Goal: Information Seeking & Learning: Learn about a topic

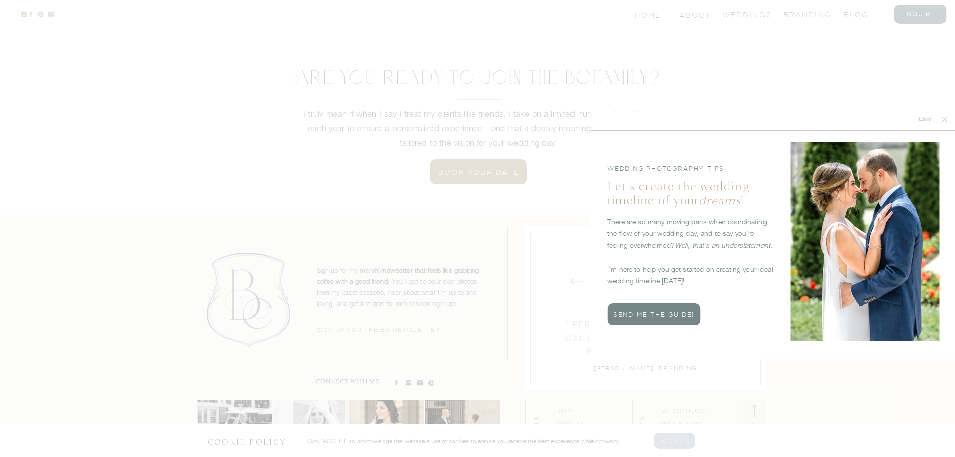
scroll to position [3776, 0]
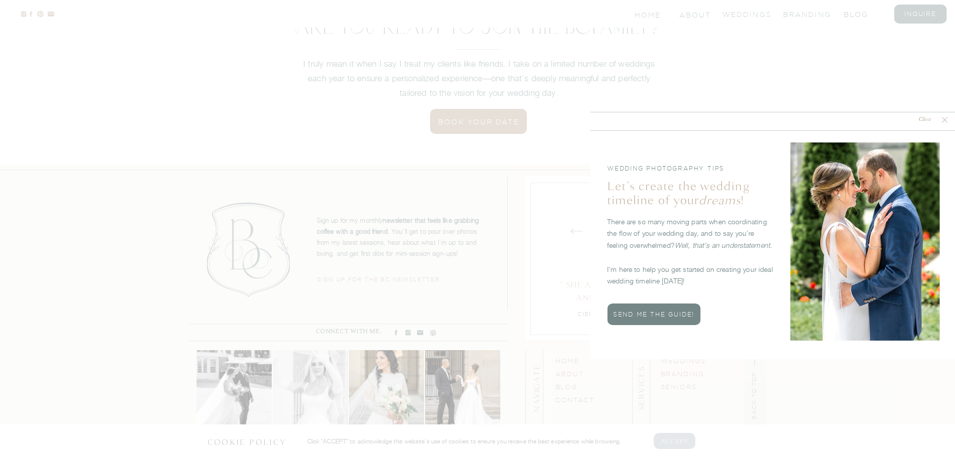
click at [945, 120] on polygon at bounding box center [945, 120] width 6 height 6
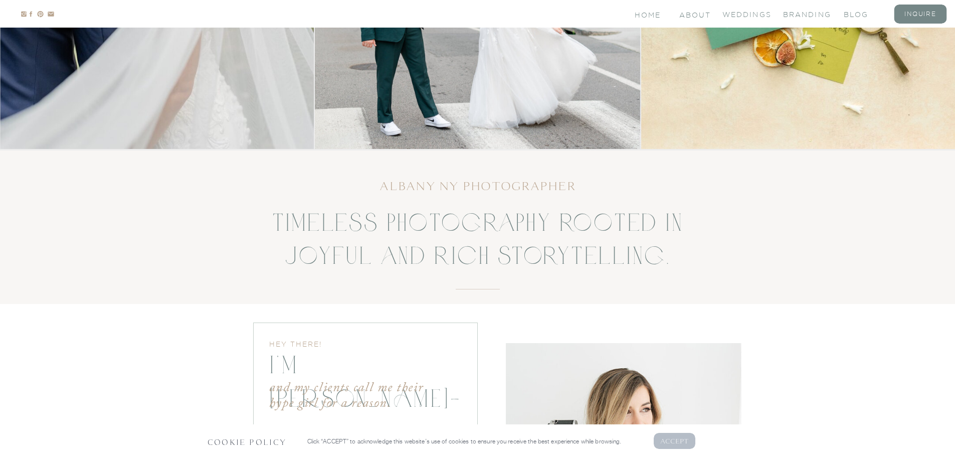
scroll to position [0, 0]
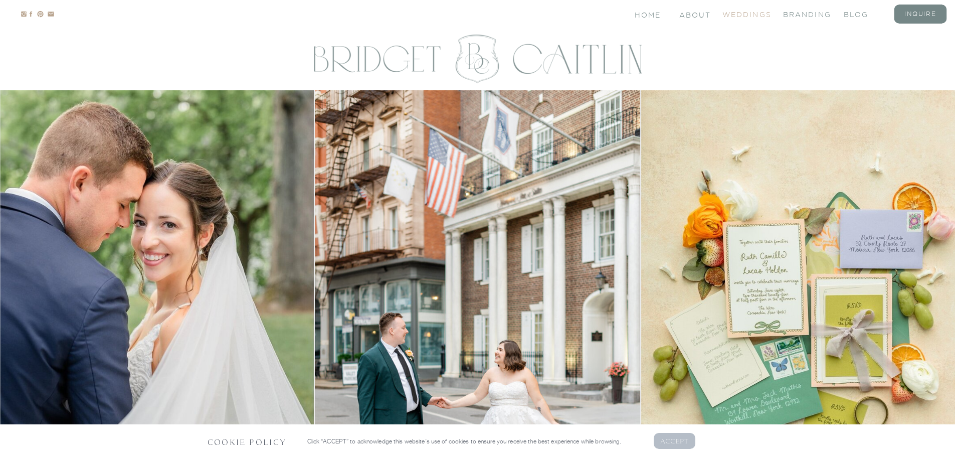
click at [755, 11] on nav "Weddings" at bounding box center [743, 14] width 40 height 9
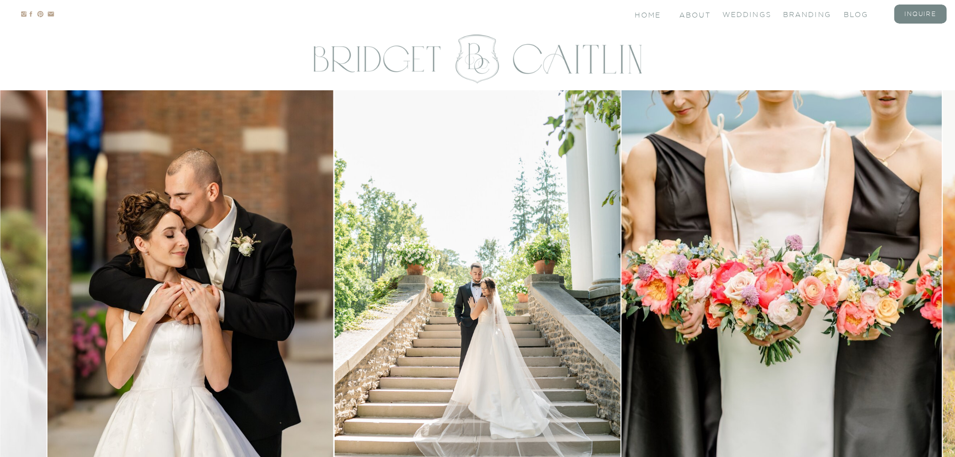
click at [918, 317] on img at bounding box center [782, 290] width 320 height 401
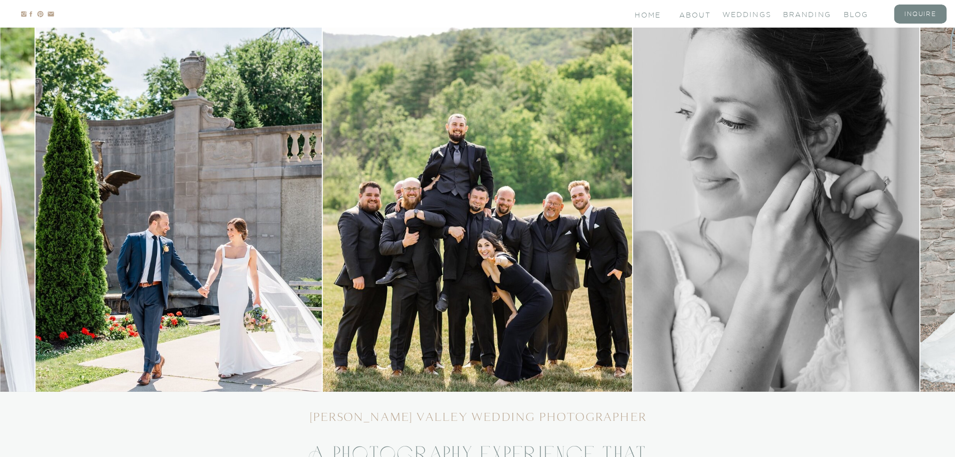
scroll to position [100, 0]
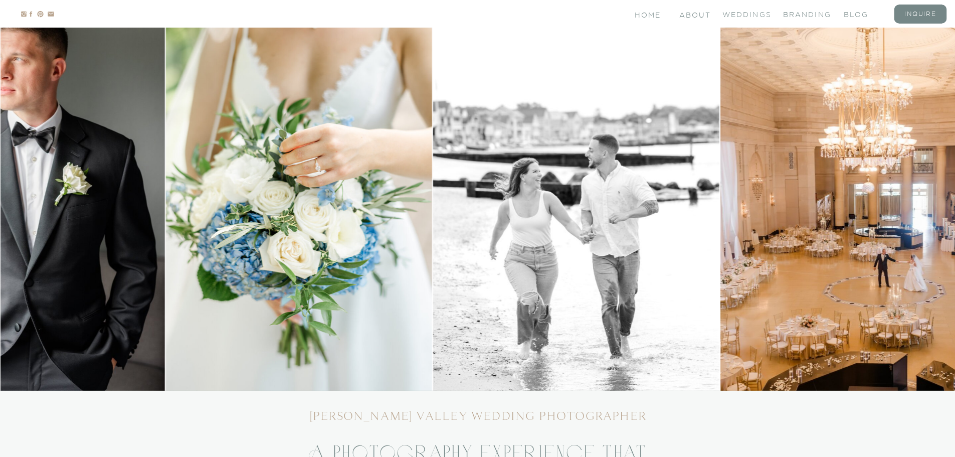
click at [279, 247] on img at bounding box center [298, 190] width 267 height 401
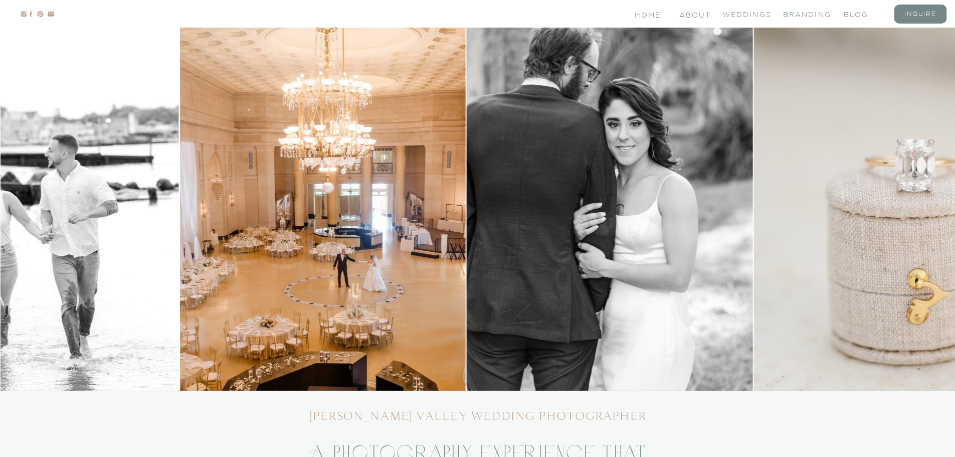
click at [333, 267] on img at bounding box center [323, 190] width 286 height 401
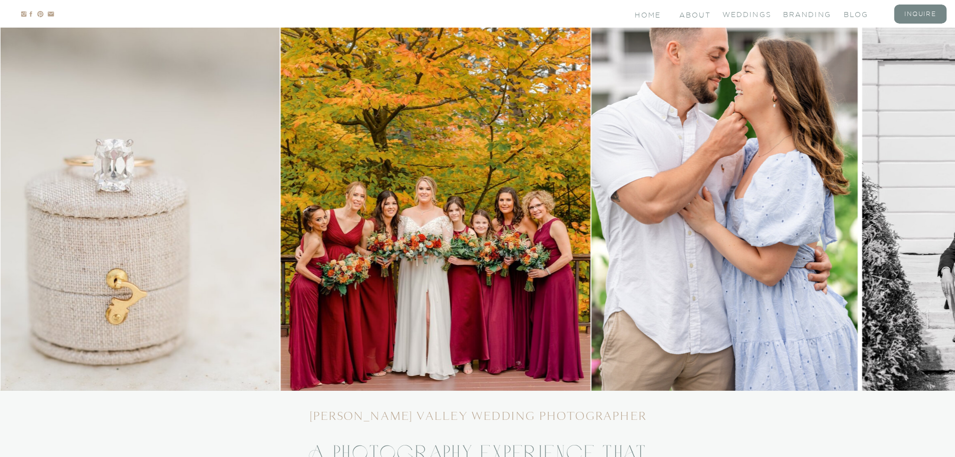
click at [79, 315] on img at bounding box center [116, 190] width 327 height 401
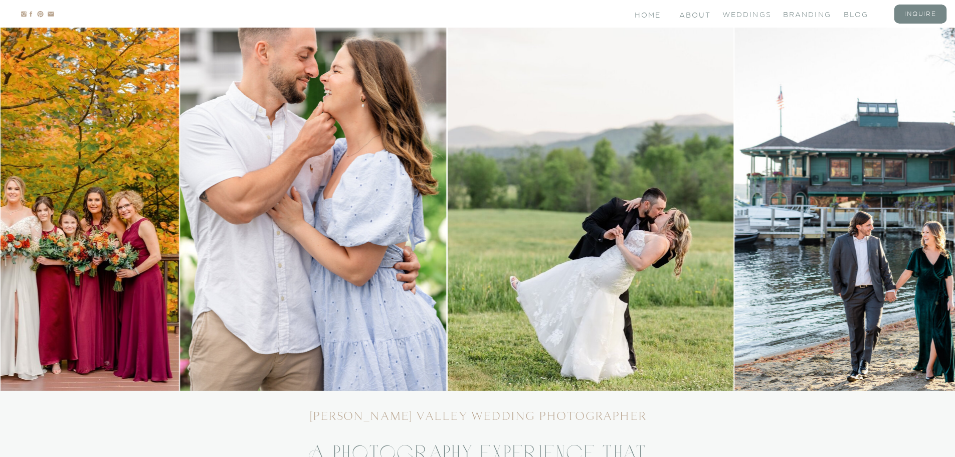
click at [136, 381] on img at bounding box center [24, 190] width 310 height 401
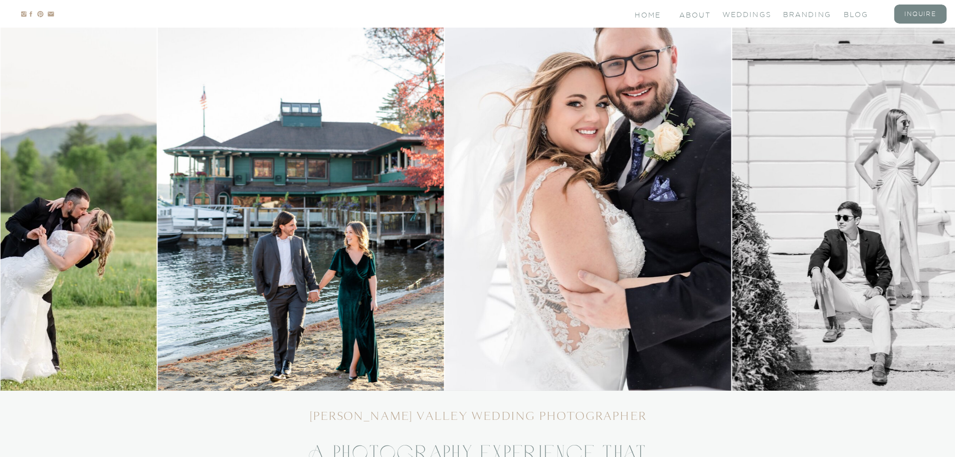
click at [184, 335] on img at bounding box center [301, 190] width 286 height 401
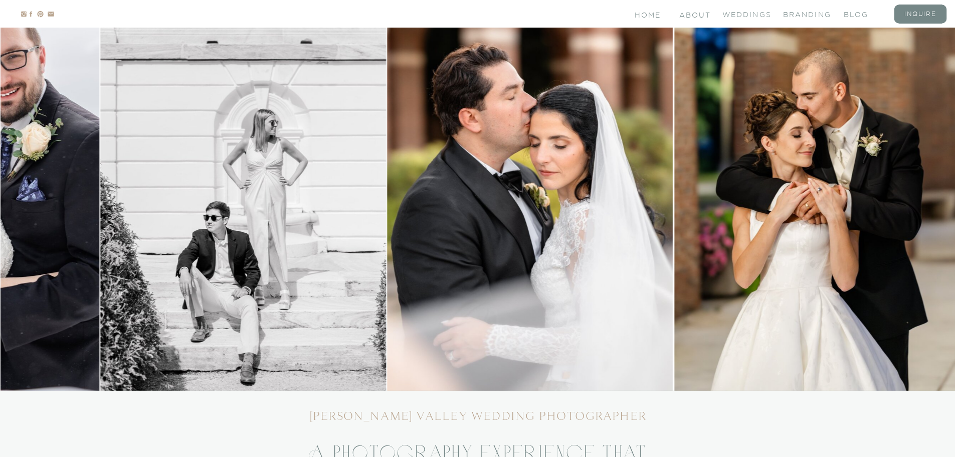
click at [225, 296] on img at bounding box center [243, 190] width 286 height 401
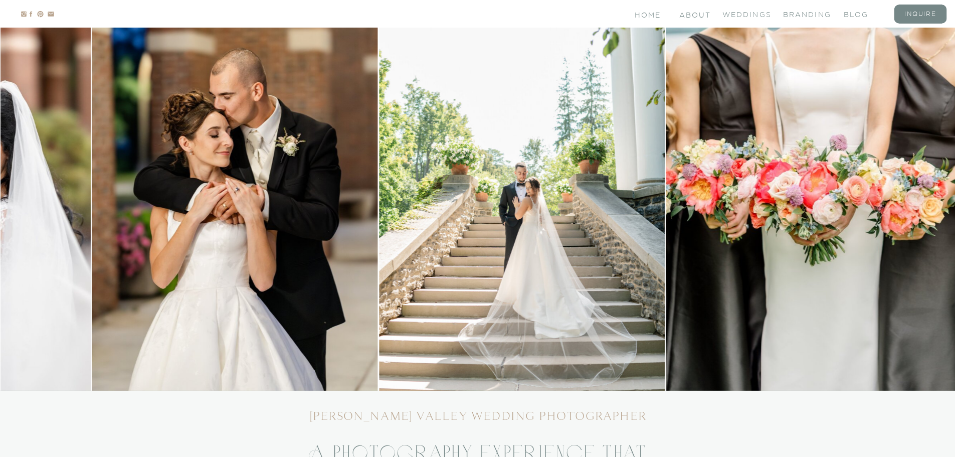
click at [193, 281] on img at bounding box center [235, 190] width 286 height 401
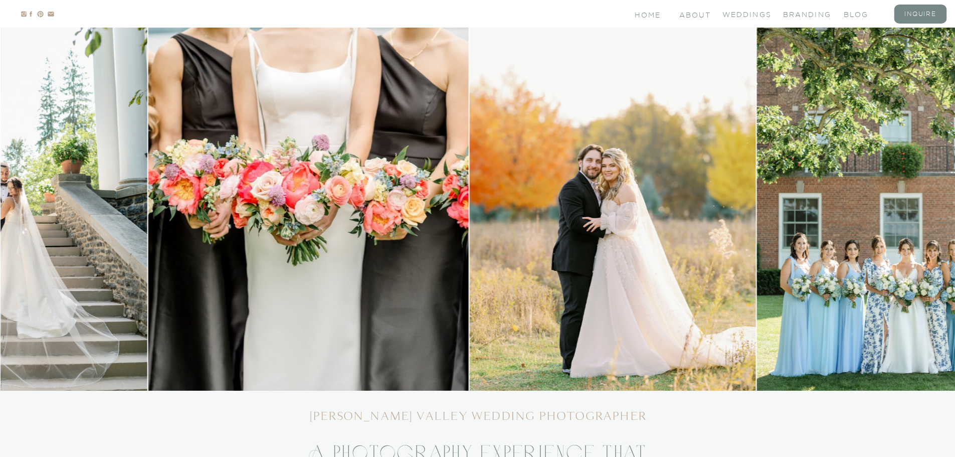
click at [226, 264] on img at bounding box center [308, 190] width 320 height 401
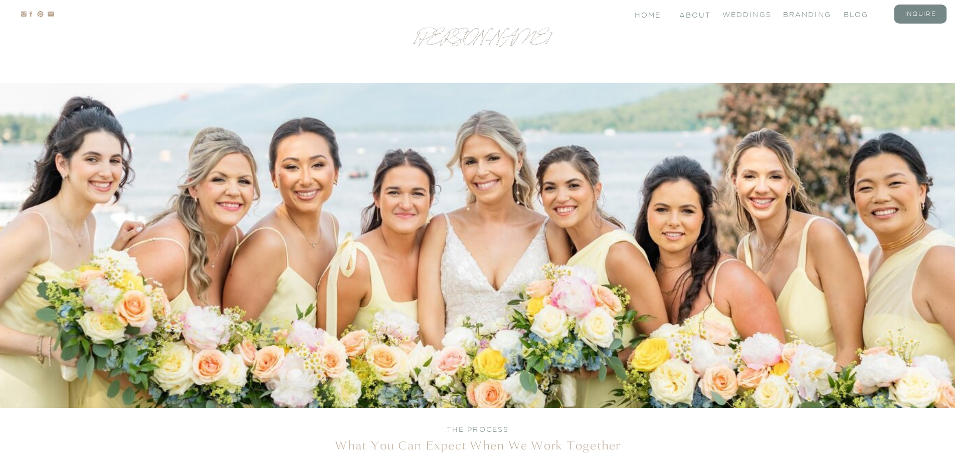
scroll to position [3133, 0]
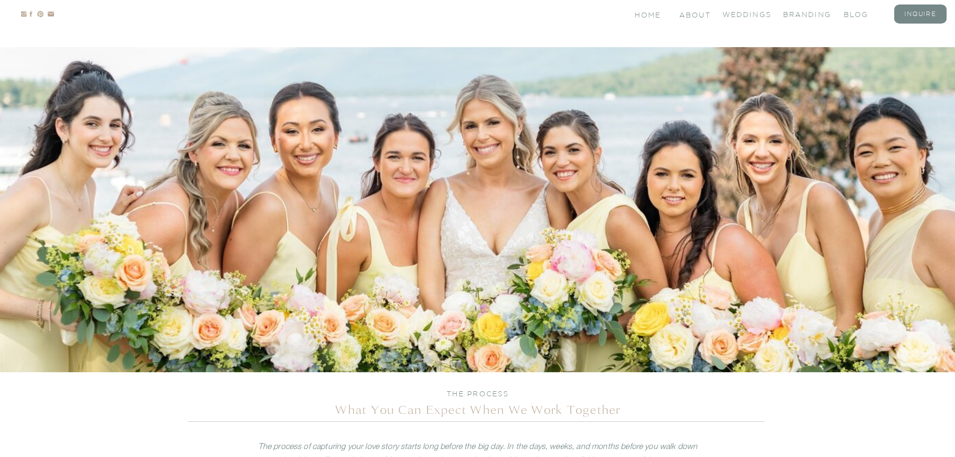
drag, startPoint x: 700, startPoint y: 239, endPoint x: 398, endPoint y: 244, distance: 301.9
click at [398, 244] on div at bounding box center [478, 209] width 1102 height 325
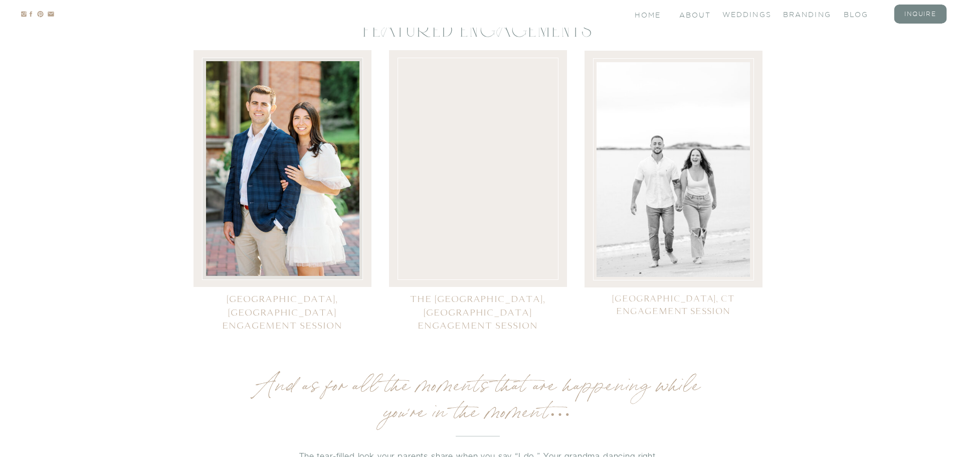
scroll to position [4888, 0]
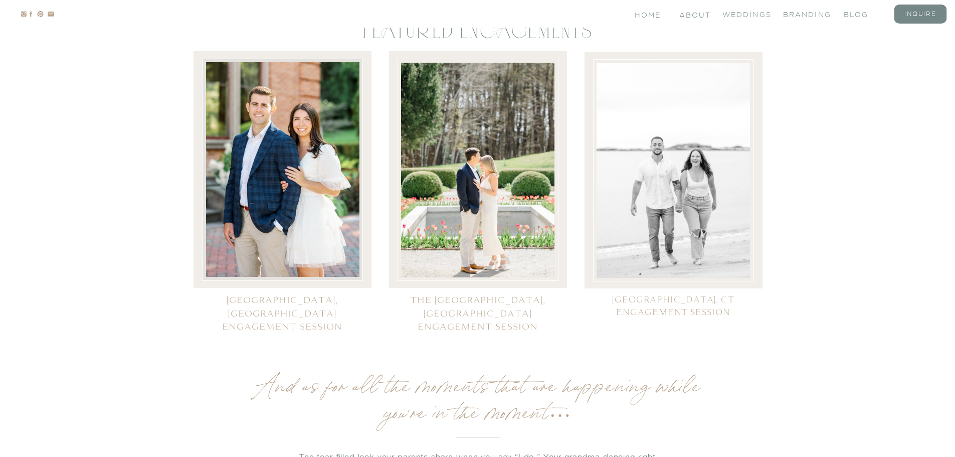
click at [493, 170] on div at bounding box center [477, 170] width 153 height 215
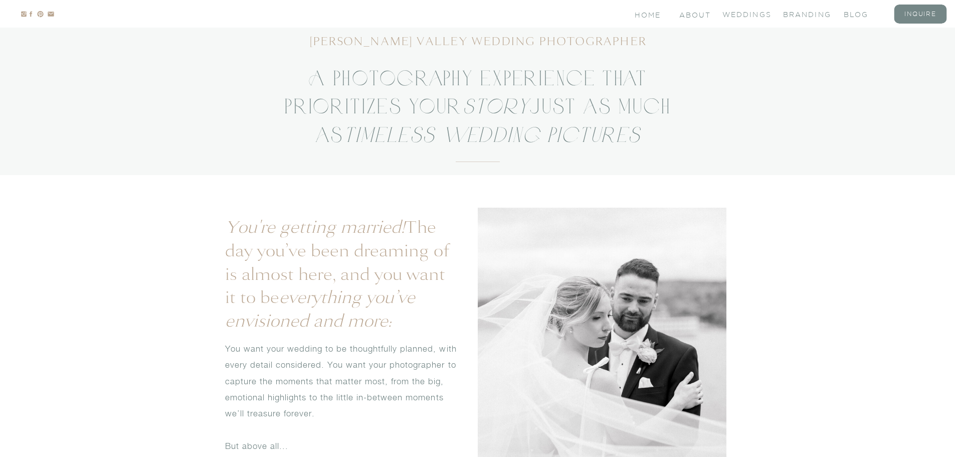
scroll to position [0, 0]
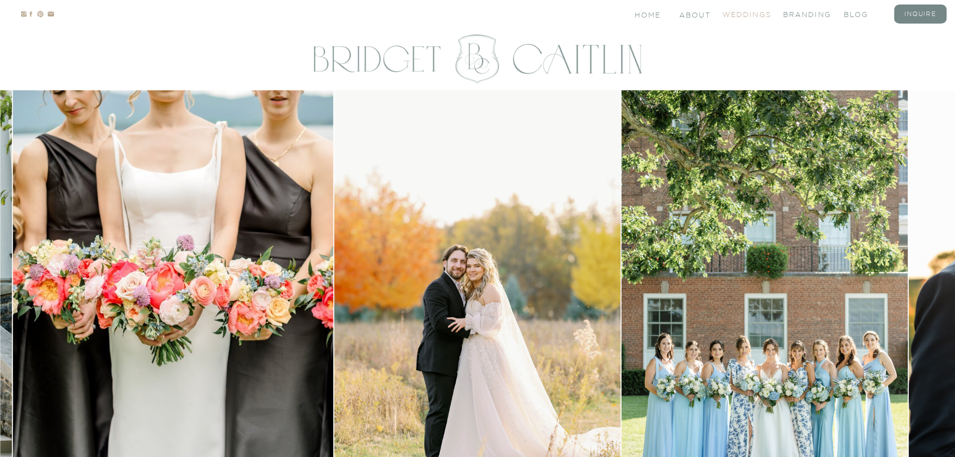
click at [756, 12] on nav "Weddings" at bounding box center [743, 14] width 40 height 9
